Goal: Task Accomplishment & Management: Manage account settings

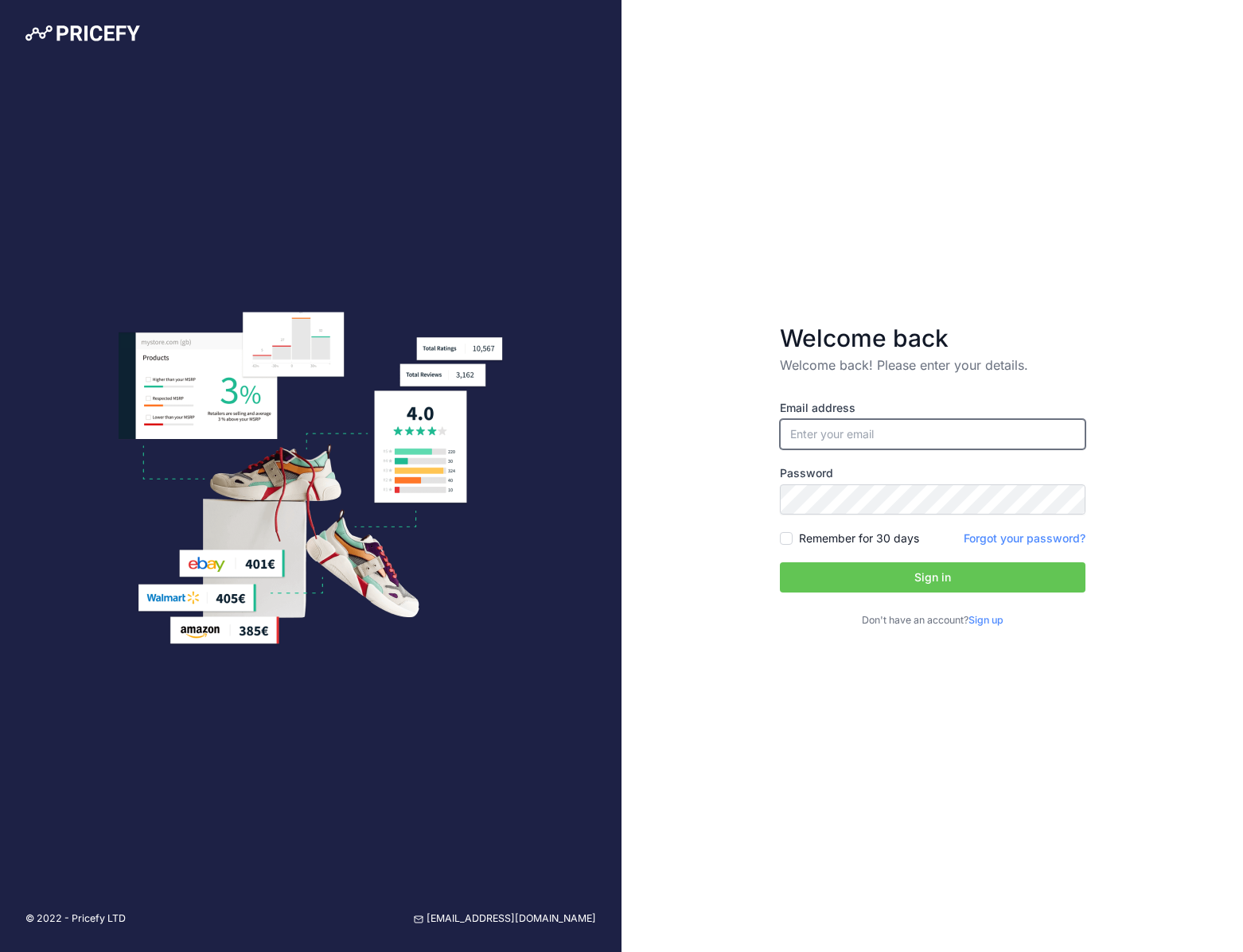
click at [835, 437] on input "email" at bounding box center [932, 435] width 306 height 30
type input "[EMAIL_ADDRESS][DOMAIN_NAME]"
click at [917, 468] on label "Password" at bounding box center [932, 473] width 306 height 16
click at [785, 537] on input "Remember for 30 days" at bounding box center [785, 537] width 12 height 12
checkbox input "true"
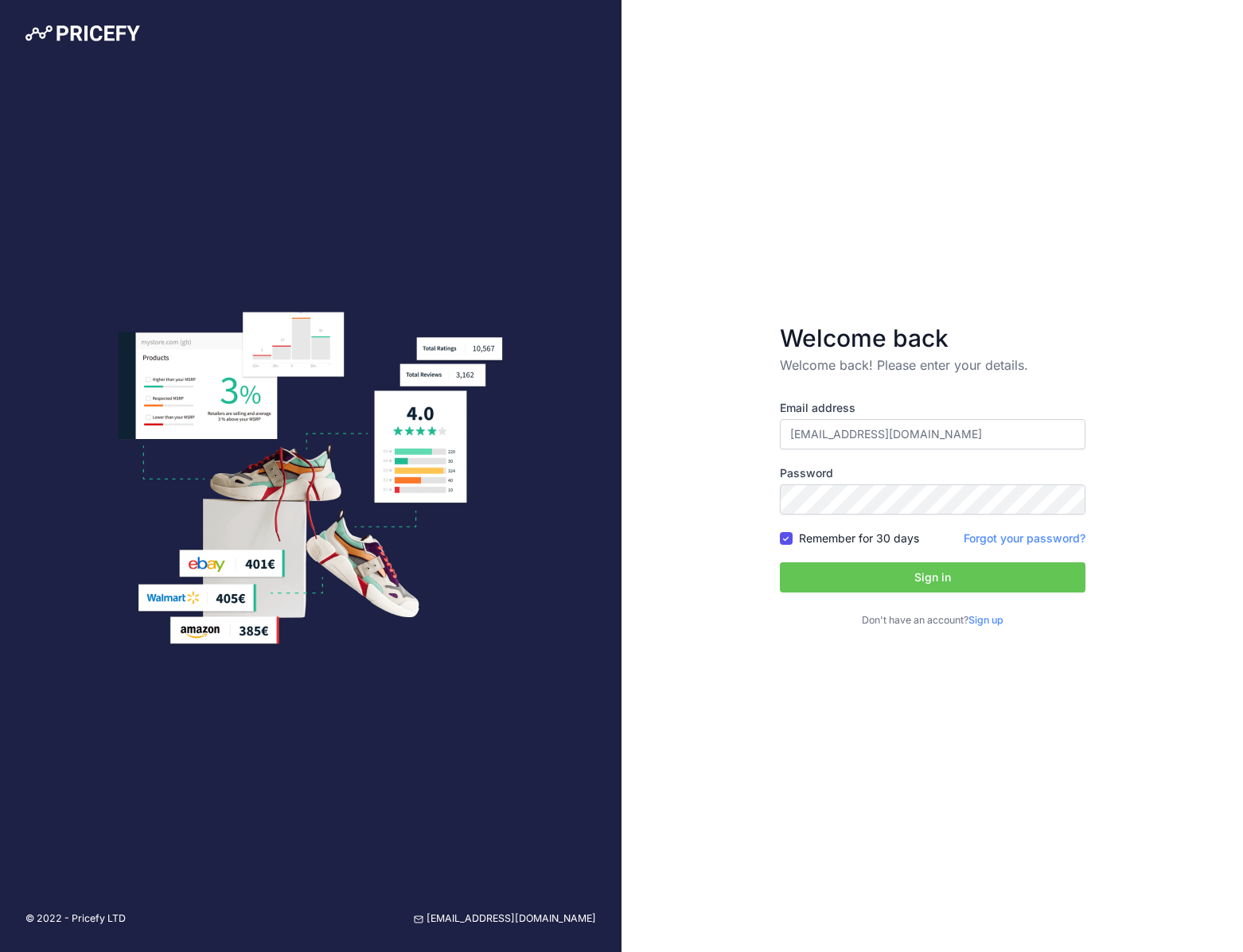
click at [842, 577] on button "Sign in" at bounding box center [932, 577] width 306 height 30
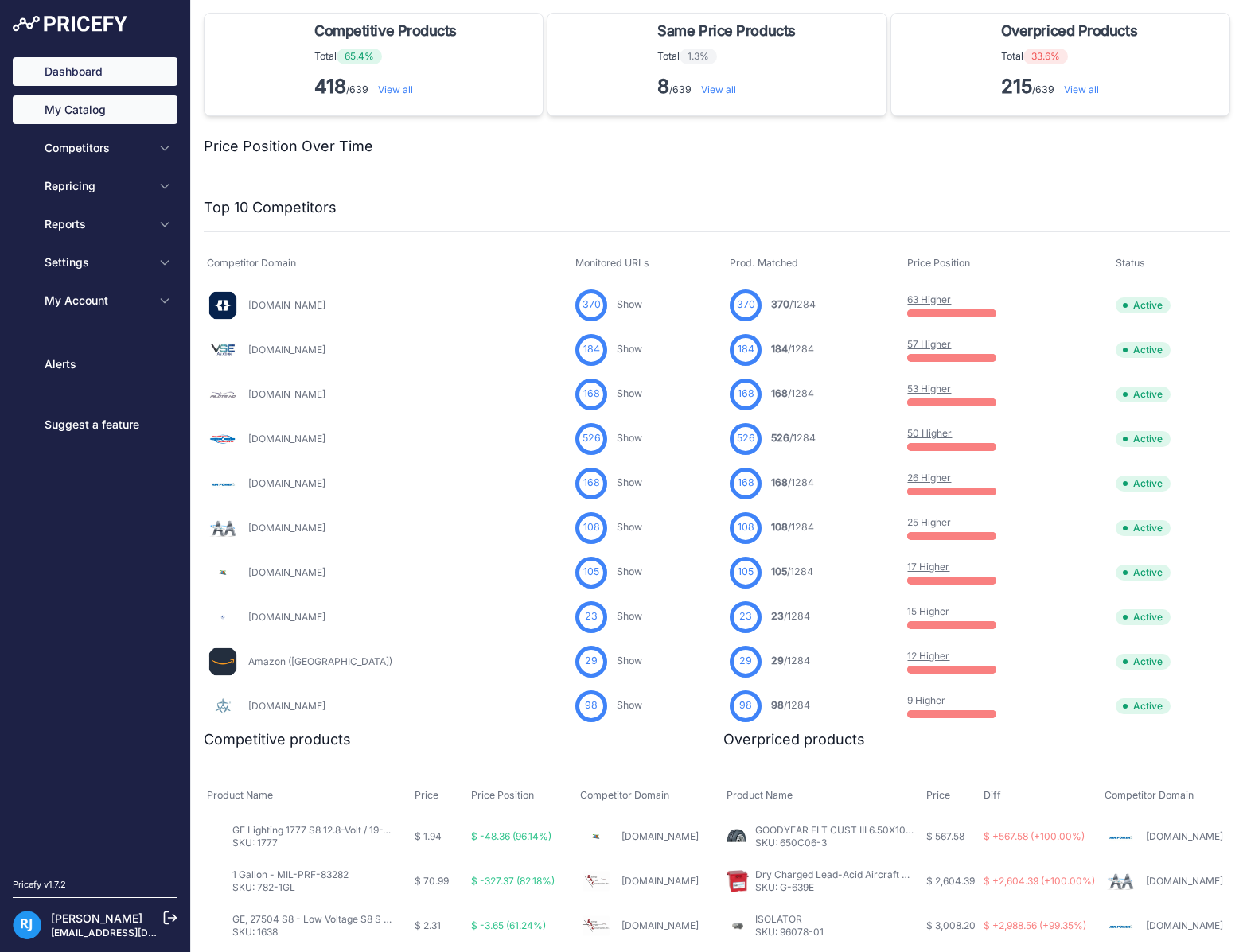
click at [110, 98] on link "My Catalog" at bounding box center [94, 110] width 164 height 28
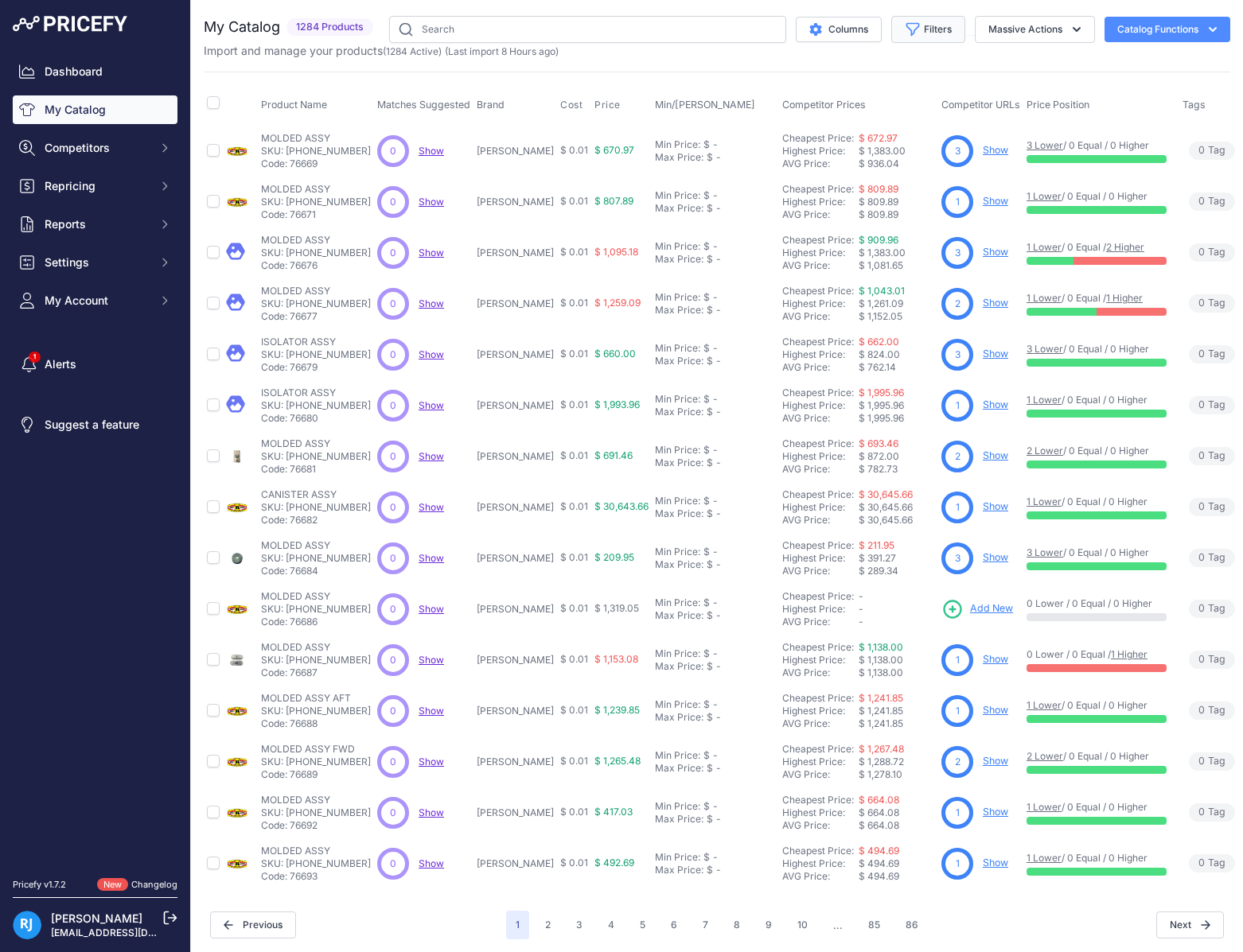
click at [925, 31] on button "Filters" at bounding box center [928, 29] width 74 height 27
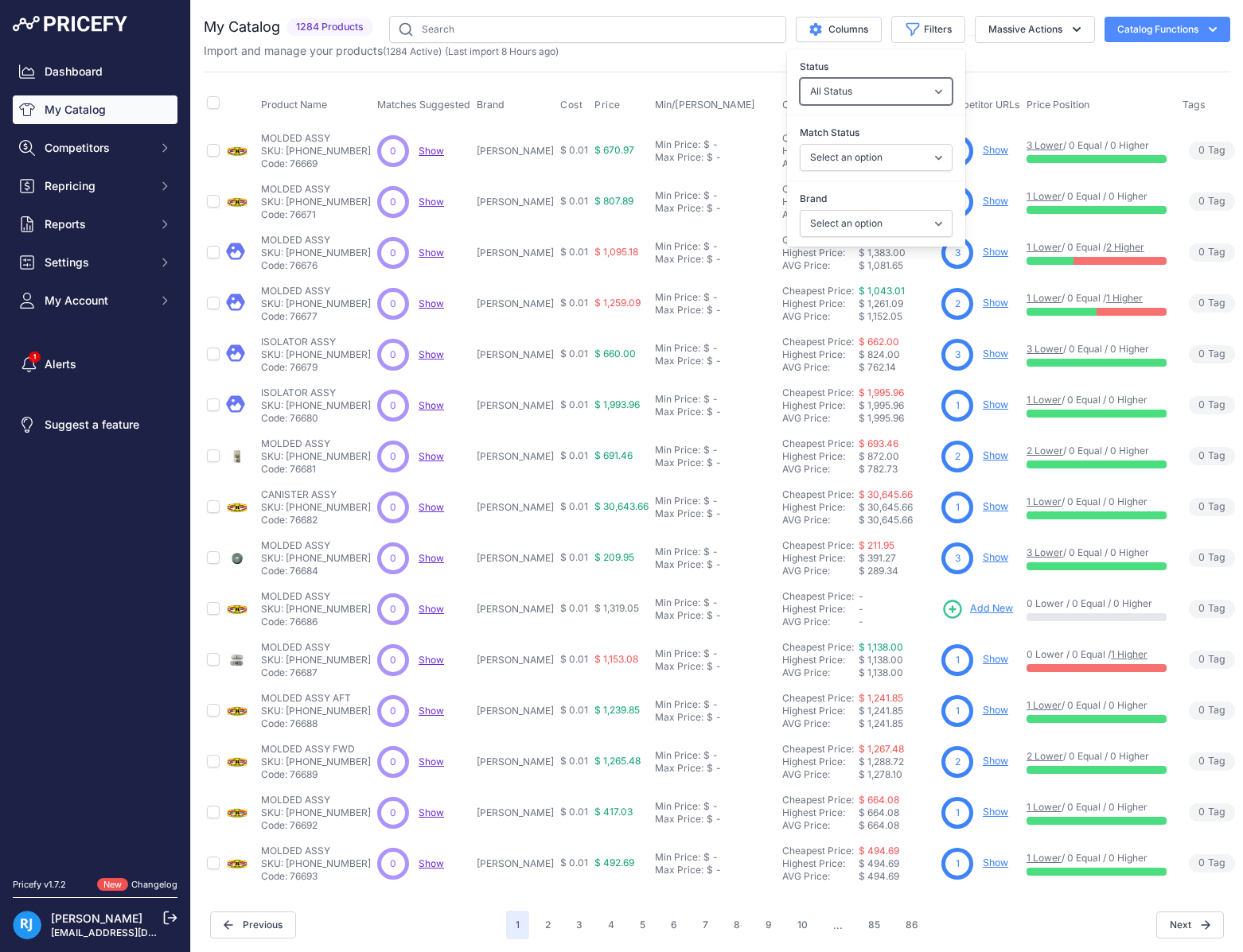
click at [872, 93] on select "All Status Only Enabled Only Disabled" at bounding box center [876, 91] width 153 height 27
click at [839, 222] on select "Select an option AeroShell AVI Survival Products Barry Mounts BatteryMINDer Bog…" at bounding box center [876, 223] width 153 height 27
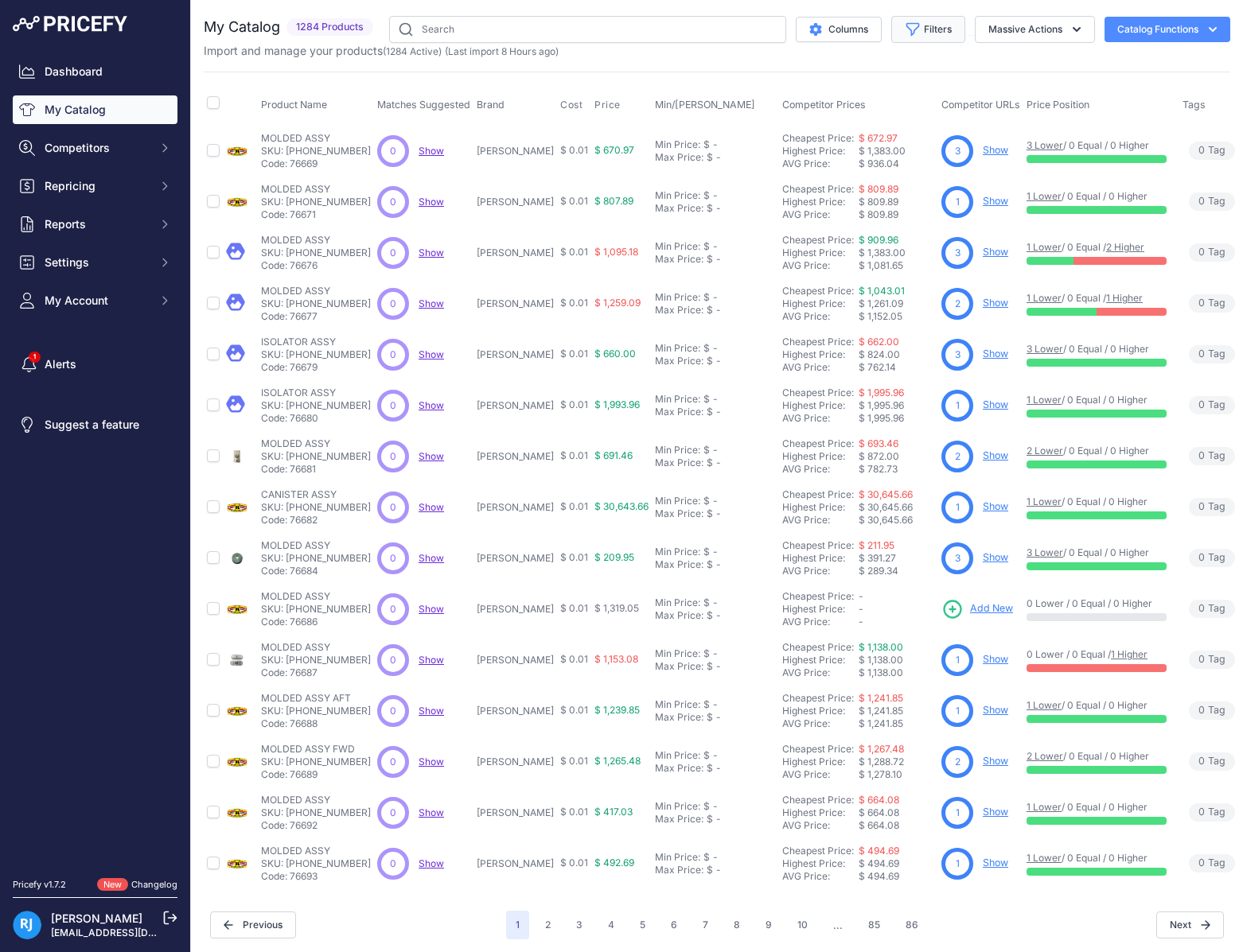
click at [946, 27] on button "Filters" at bounding box center [928, 29] width 74 height 27
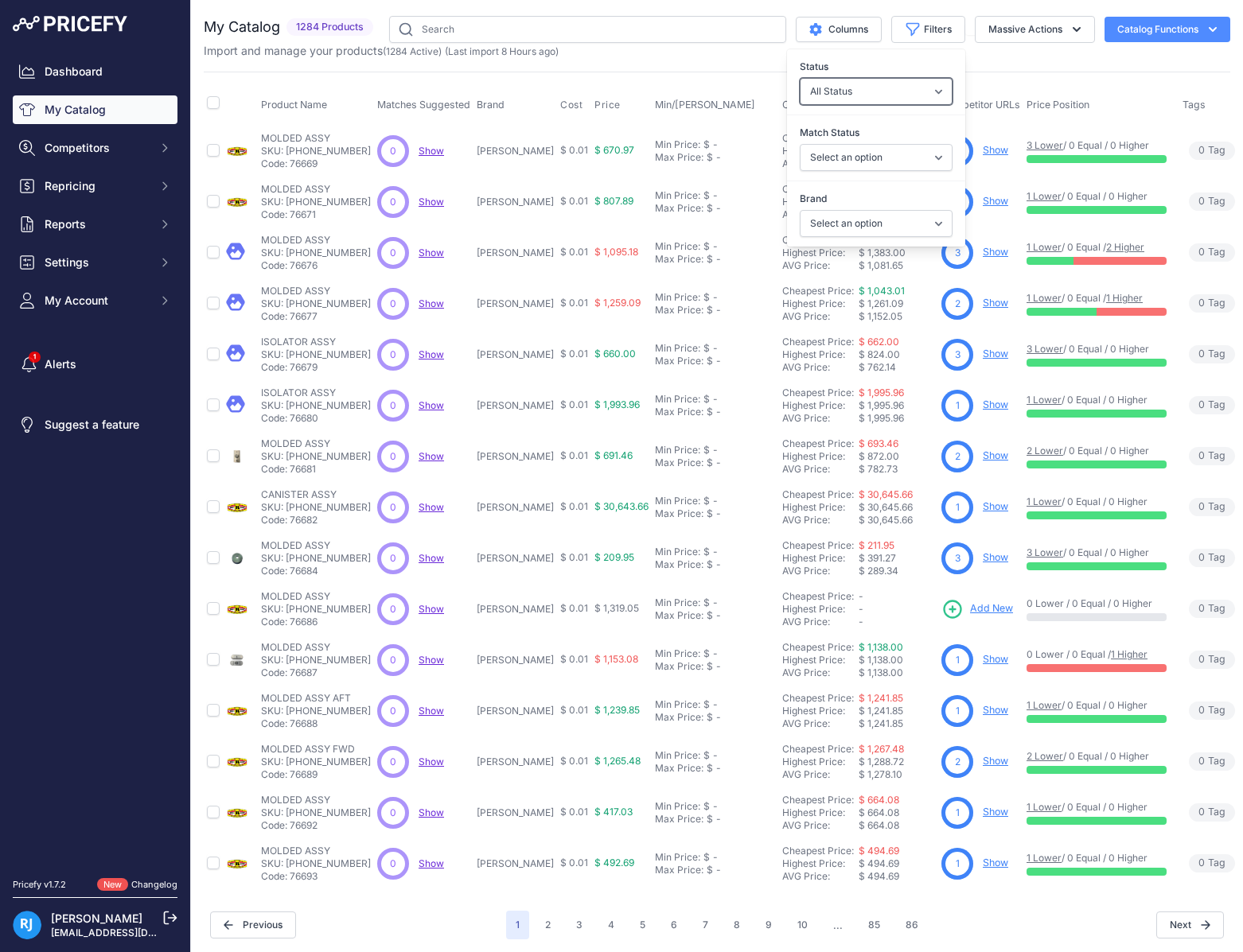
click at [914, 96] on select "All Status Only Enabled Only Disabled" at bounding box center [876, 91] width 153 height 27
click at [851, 233] on select "Select an option AeroShell AVI Survival Products Barry Mounts BatteryMINDer Bog…" at bounding box center [876, 223] width 153 height 27
